Goal: Task Accomplishment & Management: Manage account settings

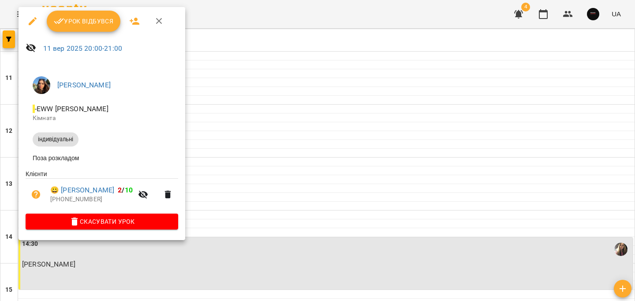
click at [89, 25] on span "Урок відбувся" at bounding box center [84, 21] width 60 height 11
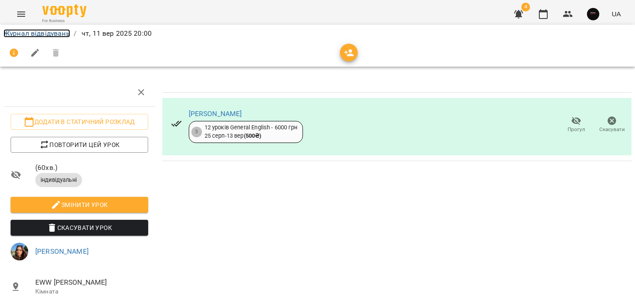
click at [46, 31] on link "Журнал відвідувань" at bounding box center [37, 33] width 67 height 8
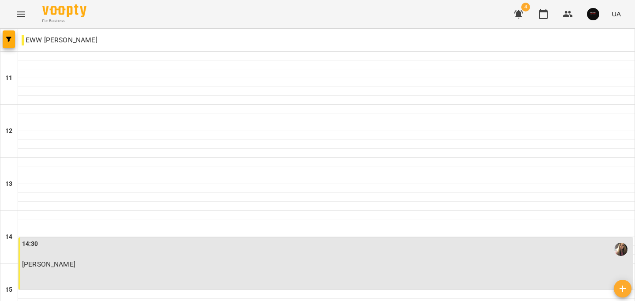
scroll to position [445, 0]
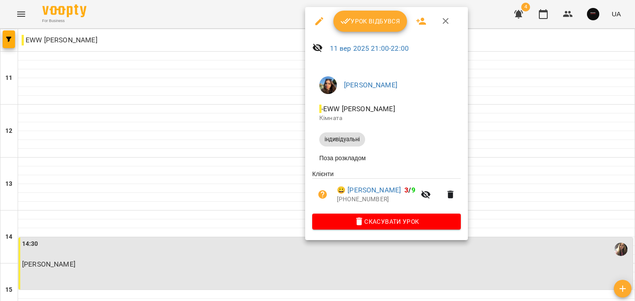
click at [383, 21] on span "Урок відбувся" at bounding box center [371, 21] width 60 height 11
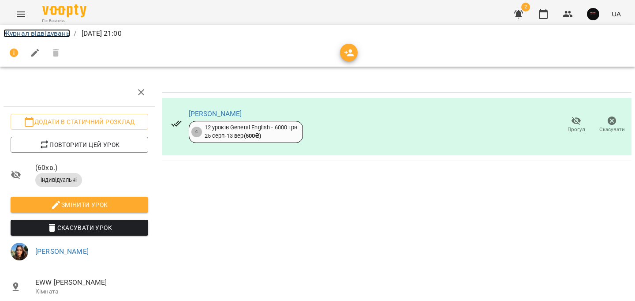
click at [59, 33] on link "Журнал відвідувань" at bounding box center [37, 33] width 67 height 8
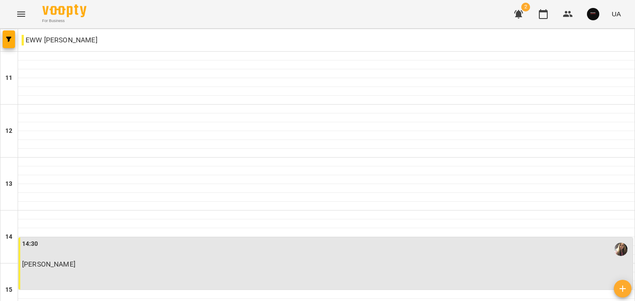
scroll to position [445, 0]
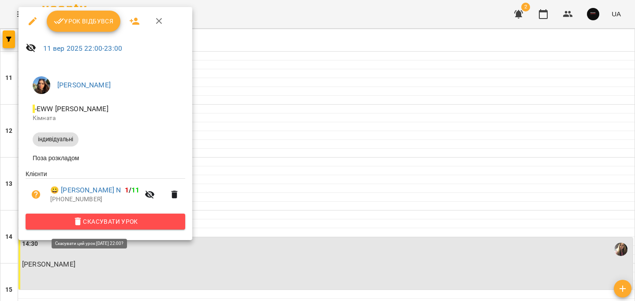
click at [124, 227] on span "Скасувати Урок" at bounding box center [106, 221] width 146 height 11
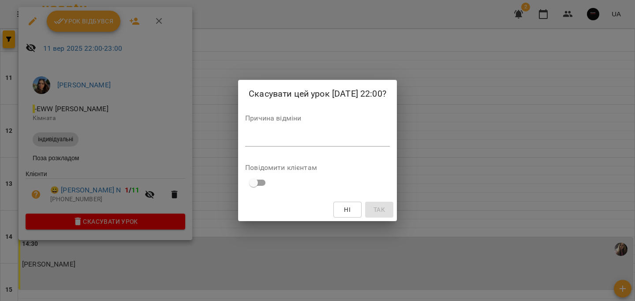
click at [248, 145] on div "*" at bounding box center [317, 139] width 145 height 14
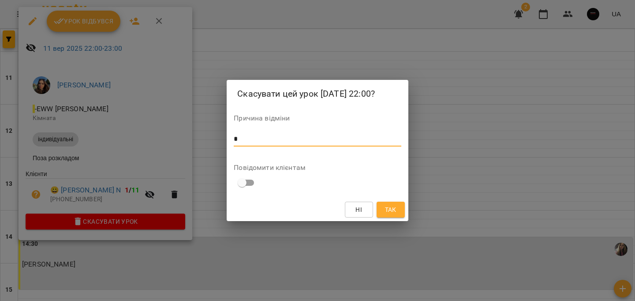
type textarea "*"
click at [399, 202] on button "Так" at bounding box center [391, 210] width 28 height 16
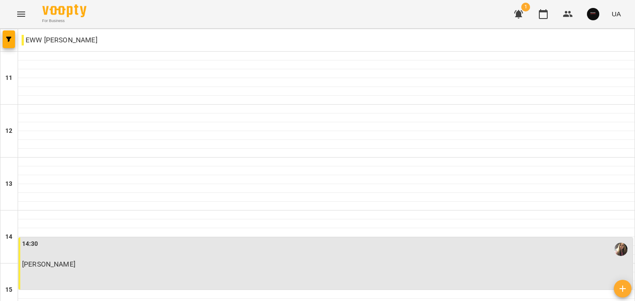
scroll to position [445, 0]
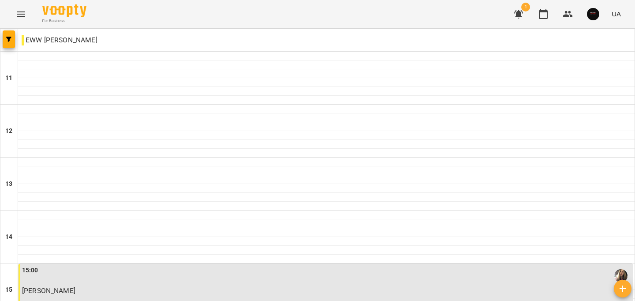
drag, startPoint x: 277, startPoint y: 255, endPoint x: 266, endPoint y: 238, distance: 20.6
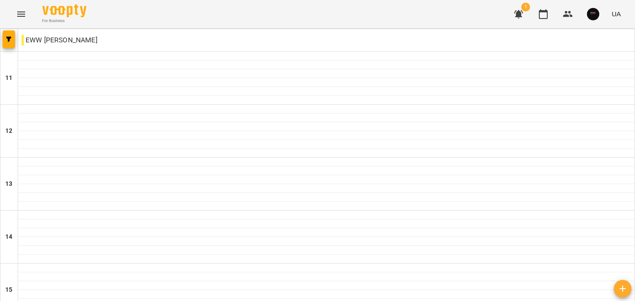
drag, startPoint x: 361, startPoint y: 257, endPoint x: 311, endPoint y: 229, distance: 58.1
